Goal: Information Seeking & Learning: Learn about a topic

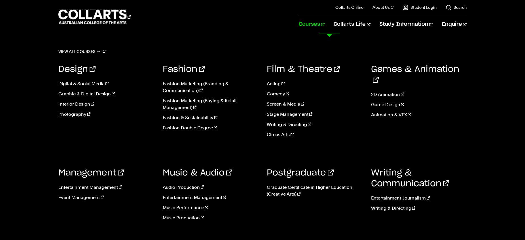
click at [325, 24] on link "Courses" at bounding box center [312, 24] width 26 height 19
click at [275, 85] on link "Acting" at bounding box center [315, 84] width 96 height 7
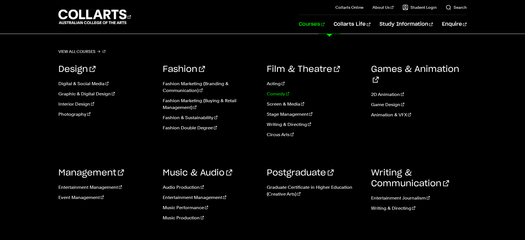
click at [277, 95] on link "Comedy" at bounding box center [315, 94] width 96 height 7
click at [284, 105] on link "Screen & Media" at bounding box center [315, 104] width 96 height 7
click at [295, 116] on link "Stage Management" at bounding box center [315, 114] width 96 height 7
click at [287, 124] on link "Writing & Directing" at bounding box center [315, 124] width 96 height 7
click at [281, 138] on link "Circus Arts" at bounding box center [315, 135] width 96 height 7
